Goal: Find specific page/section: Find specific page/section

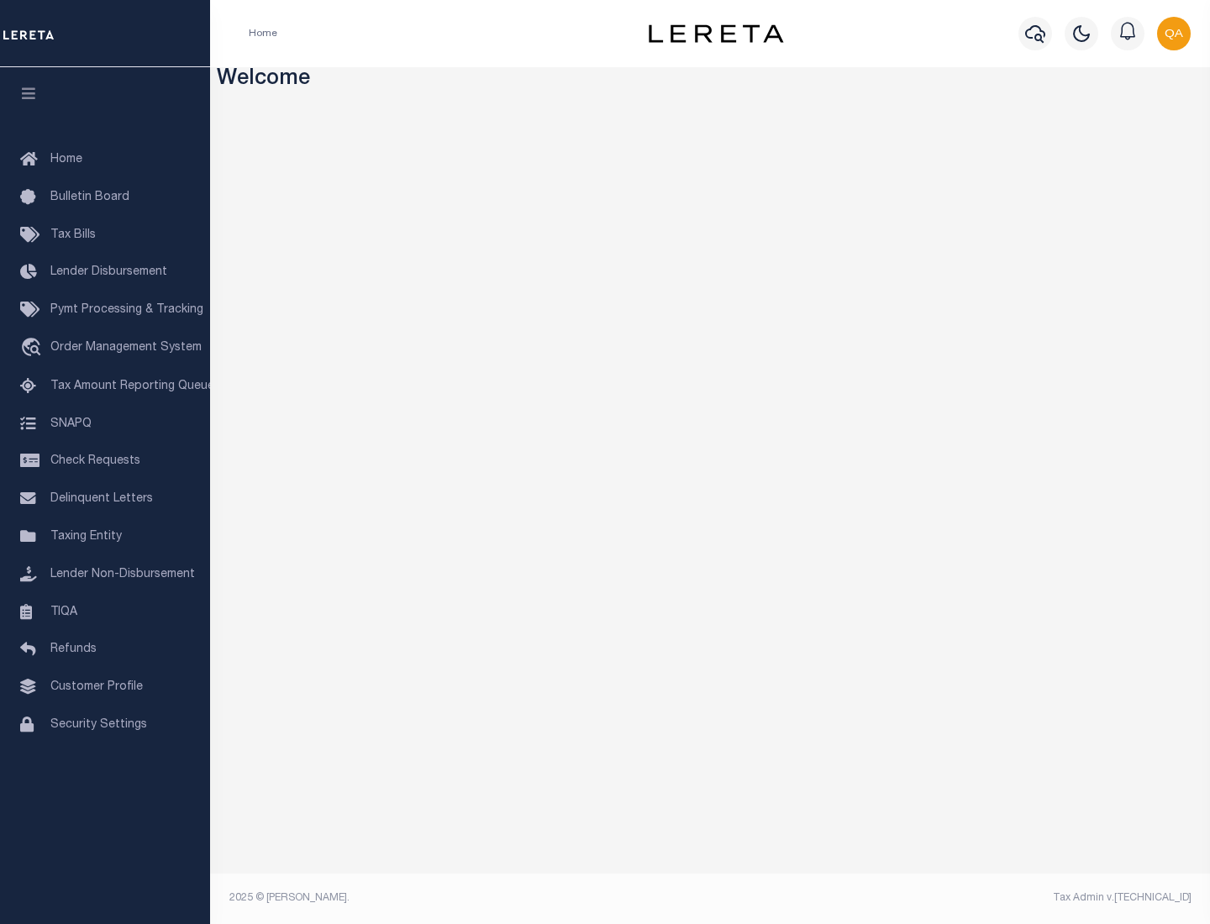
click at [105, 612] on link "TIQA" at bounding box center [105, 613] width 210 height 38
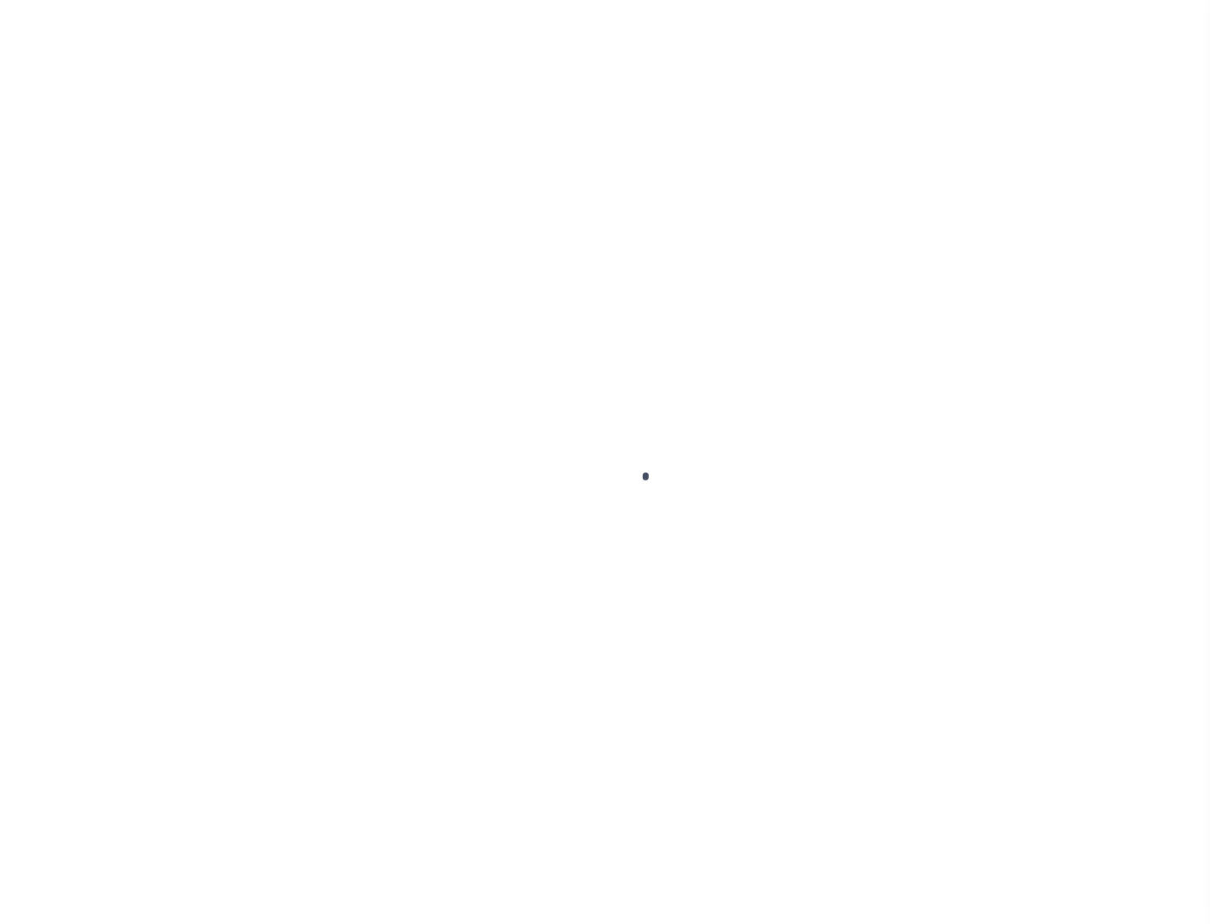
select select "200"
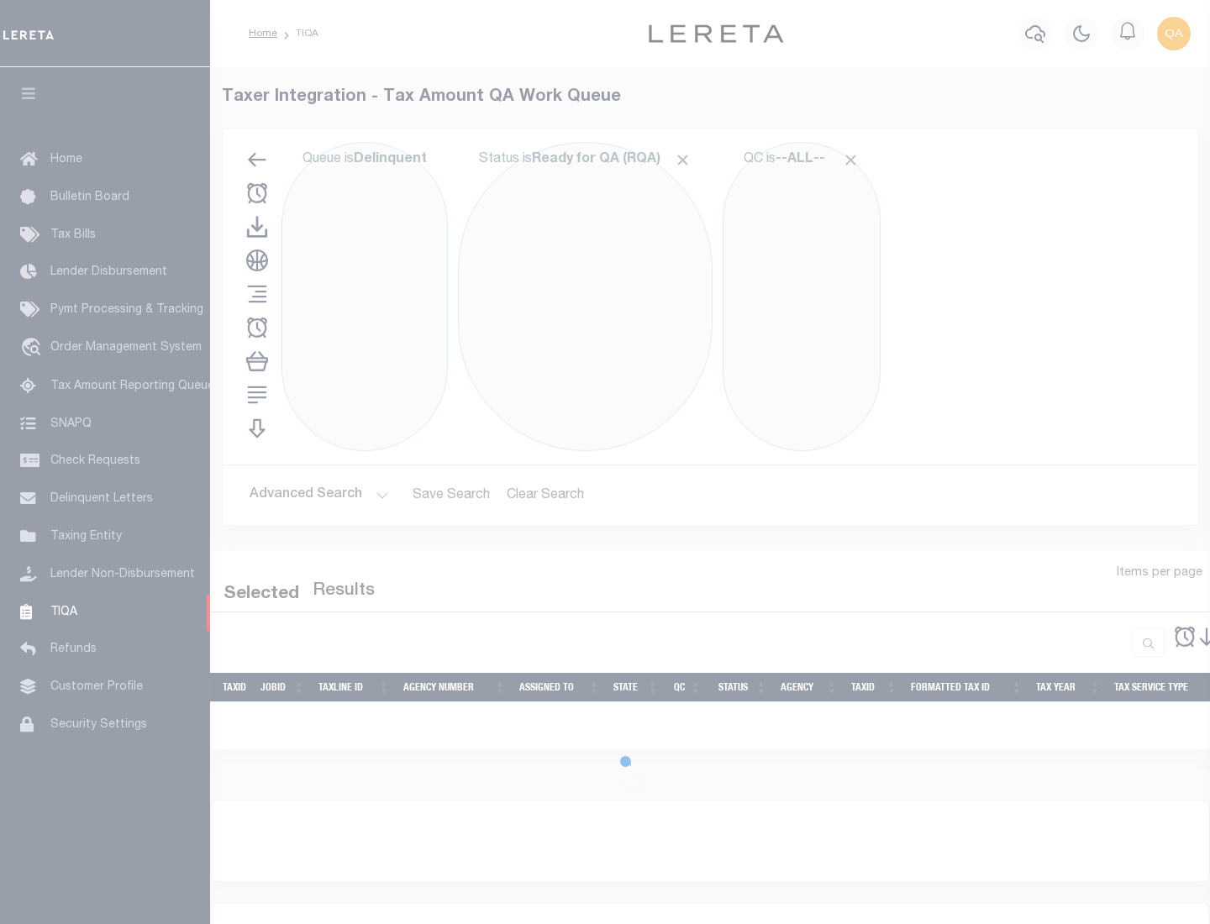
select select "200"
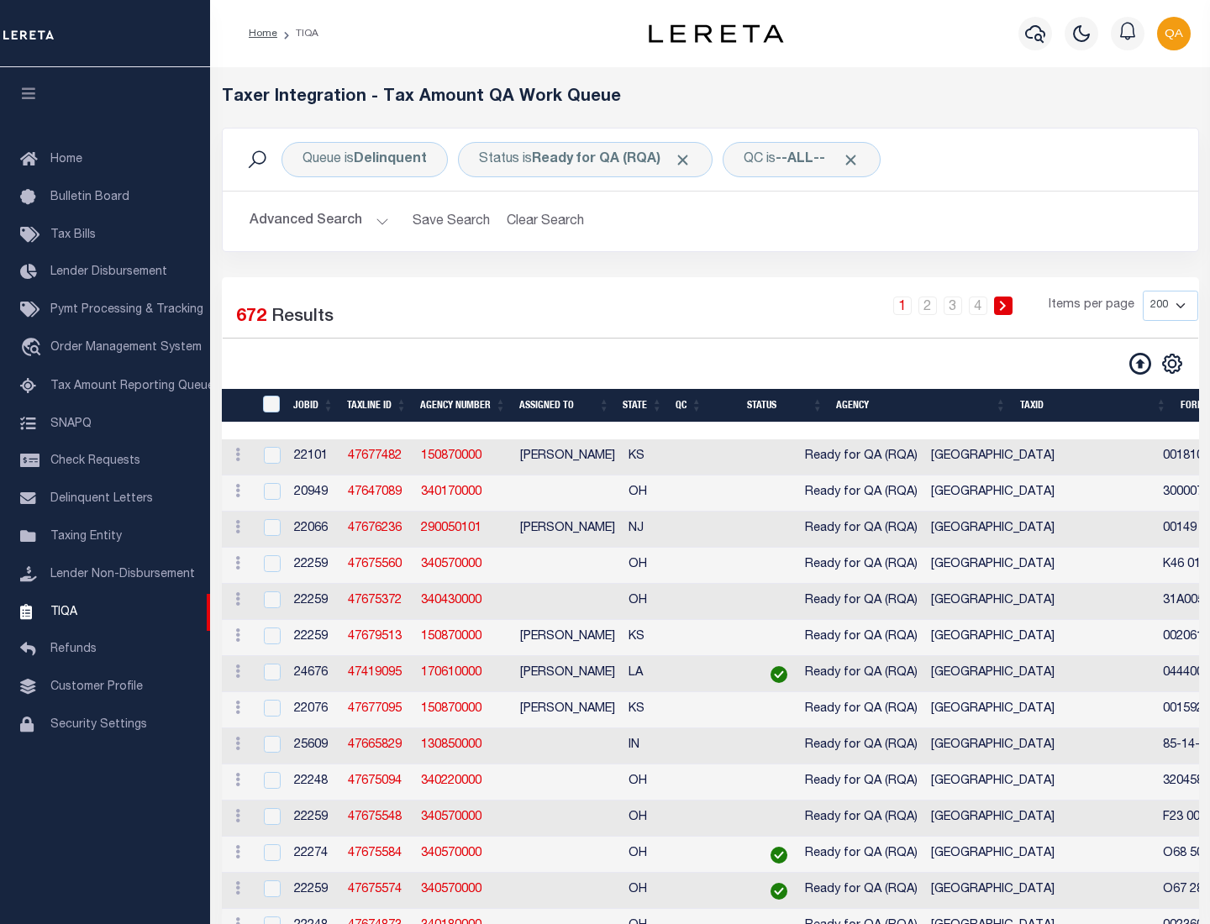
click at [688, 160] on span "Click to Remove" at bounding box center [683, 160] width 18 height 18
